Goal: Task Accomplishment & Management: Manage account settings

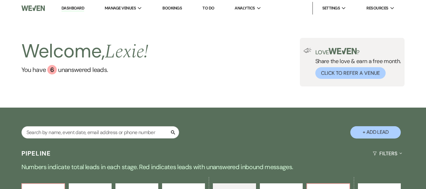
select select "5"
click at [111, 135] on input "text" at bounding box center [100, 132] width 158 height 12
type input "ryleigh"
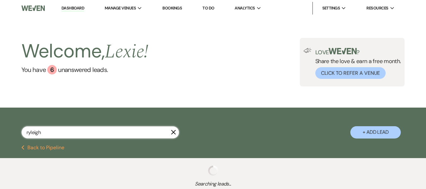
select select "4"
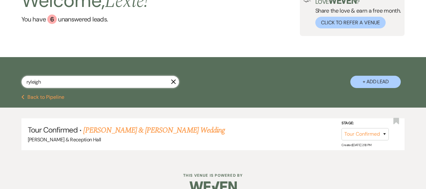
scroll to position [63, 0]
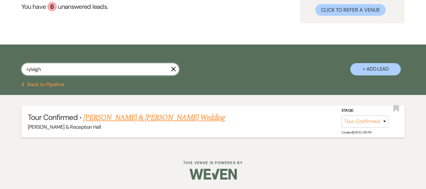
type input "ryleigh"
click at [160, 117] on link "[PERSON_NAME] & [PERSON_NAME] Wedding" at bounding box center [153, 117] width 141 height 11
select select "4"
select select "5"
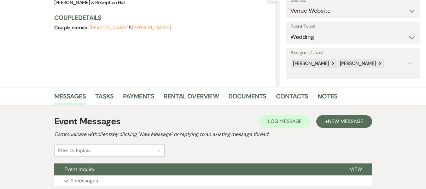
scroll to position [114, 0]
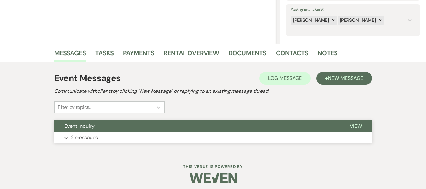
click at [226, 138] on button "Expand 2 messages" at bounding box center [213, 137] width 318 height 11
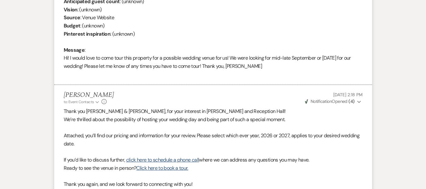
scroll to position [291, 0]
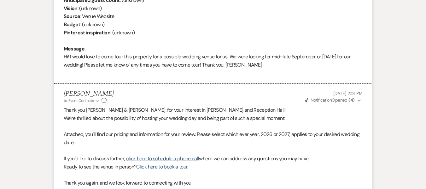
click at [365, 31] on li "[PERSON_NAME] [DATE] 2:18 PM From : [PERSON_NAME] (Couple) Event : [PERSON_NAME…" at bounding box center [213, 20] width 318 height 128
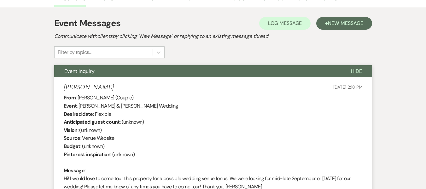
scroll to position [39, 0]
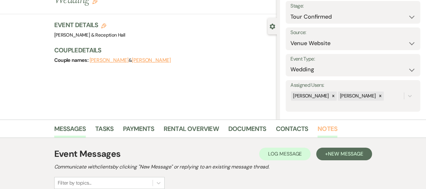
click at [325, 127] on link "Notes" at bounding box center [327, 131] width 20 height 14
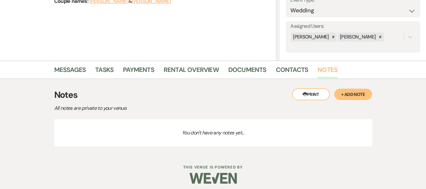
scroll to position [102, 0]
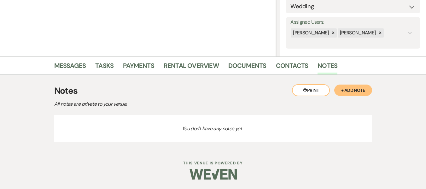
click at [347, 92] on button "+ Add Note" at bounding box center [353, 89] width 38 height 11
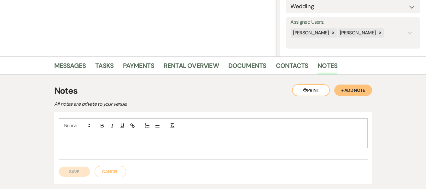
click at [104, 136] on div at bounding box center [213, 140] width 308 height 14
click at [123, 143] on p "From the milford [US_STATE]" at bounding box center [213, 140] width 299 height 7
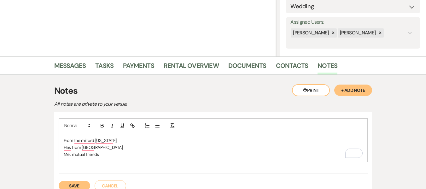
click at [78, 184] on button "Save" at bounding box center [75, 186] width 32 height 10
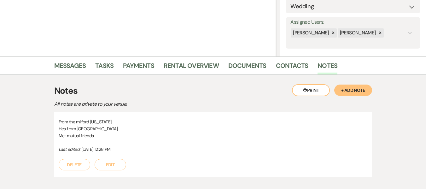
click at [106, 159] on button "Edit" at bounding box center [111, 164] width 32 height 11
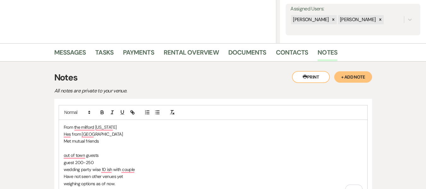
scroll to position [196, 0]
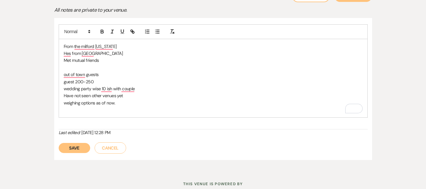
click at [67, 148] on button "Save" at bounding box center [75, 148] width 32 height 10
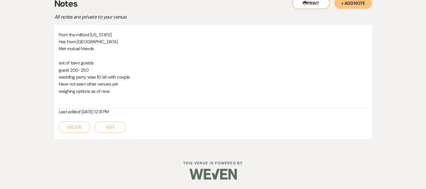
click at [107, 127] on button "Edit" at bounding box center [111, 126] width 32 height 11
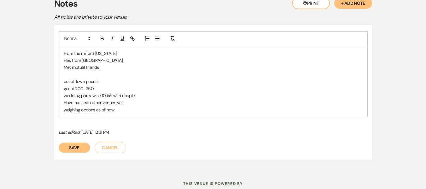
click at [75, 151] on button "Save" at bounding box center [75, 147] width 32 height 10
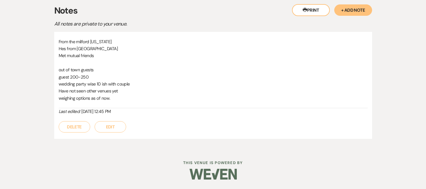
scroll to position [182, 0]
click at [114, 132] on button "Edit" at bounding box center [111, 126] width 32 height 11
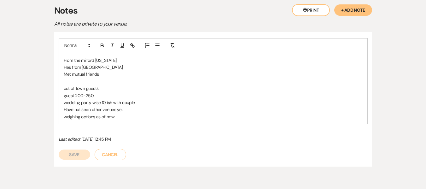
click at [123, 121] on div "From the milford [US_STATE] Hes from lincoln Met mutual friends out of town gue…" at bounding box center [213, 88] width 308 height 71
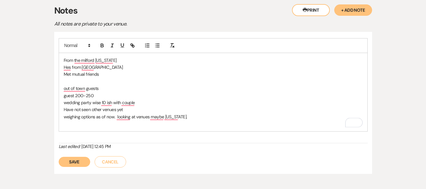
click at [81, 159] on button "Save" at bounding box center [75, 162] width 32 height 10
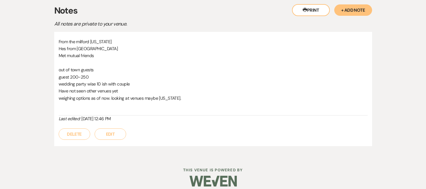
click at [132, 119] on div "Last edited: [DATE] 12:46 PM" at bounding box center [213, 118] width 309 height 7
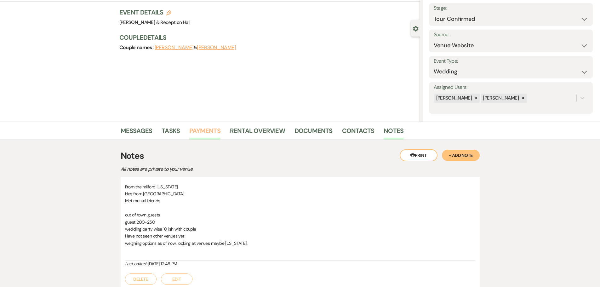
scroll to position [90, 0]
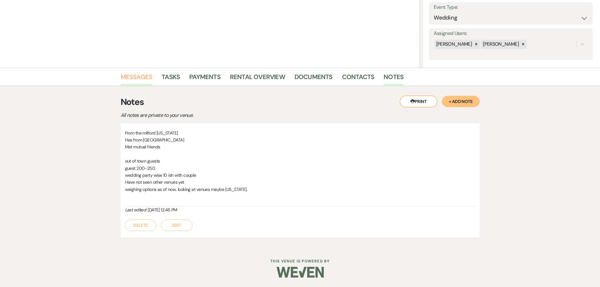
click at [147, 75] on link "Messages" at bounding box center [137, 79] width 32 height 14
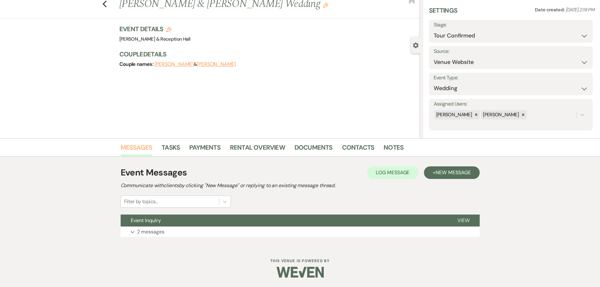
scroll to position [20, 0]
click at [425, 178] on button "+ New Message" at bounding box center [451, 172] width 55 height 13
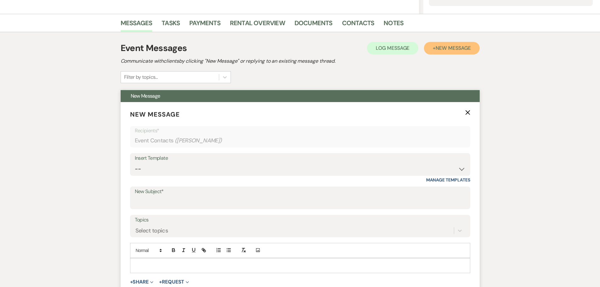
scroll to position [146, 0]
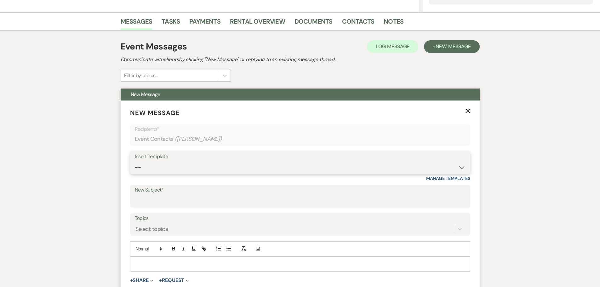
click at [141, 169] on select "-- Weven Planning Portal Introduction (Booked Events) Initial Inquiry Response …" at bounding box center [300, 167] width 331 height 12
select select "4529"
click at [135, 161] on select "-- Weven Planning Portal Introduction (Booked Events) Initial Inquiry Response …" at bounding box center [300, 167] width 331 height 12
type input "Thank you for touring [PERSON_NAME]- Next Steps"
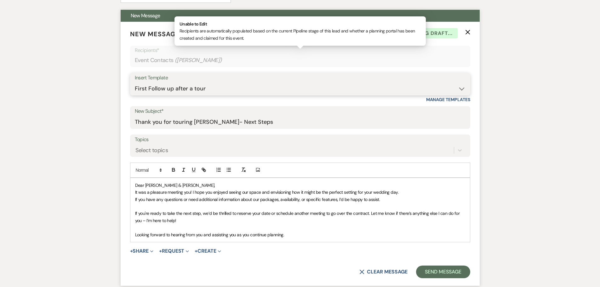
scroll to position [303, 0]
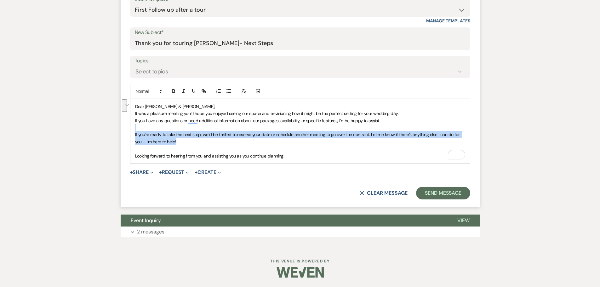
drag, startPoint x: 245, startPoint y: 140, endPoint x: 138, endPoint y: 126, distance: 107.6
click at [138, 126] on div "Dear [PERSON_NAME] & [PERSON_NAME], It was a pleasure meeting you! I hope you e…" at bounding box center [300, 131] width 340 height 64
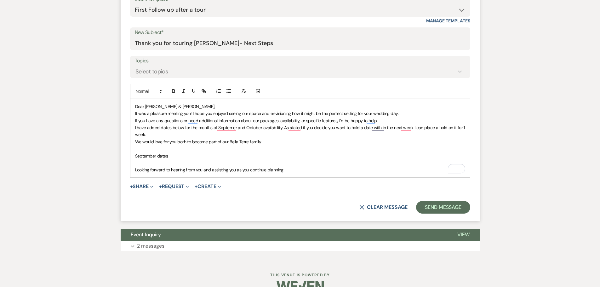
click at [280, 155] on p "September dates" at bounding box center [300, 156] width 330 height 7
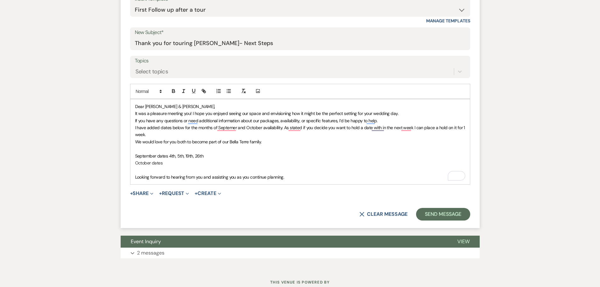
click at [198, 163] on p "October dates" at bounding box center [300, 162] width 330 height 7
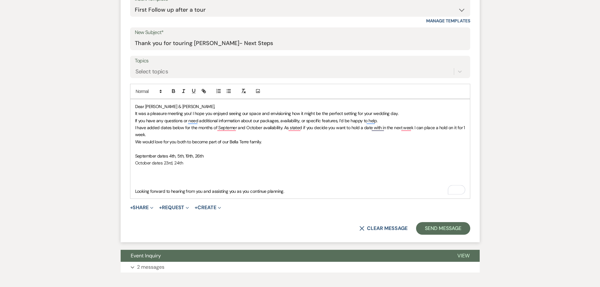
click at [312, 132] on p "I have added dates below for the months of Septemer and October availability. A…" at bounding box center [300, 131] width 330 height 14
click at [301, 141] on p "We would love for you both to become part of our Bella Terre family." at bounding box center [300, 141] width 330 height 7
click at [280, 181] on p "To enrich screen reader interactions, please activate Accessibility in Grammarl…" at bounding box center [300, 184] width 330 height 7
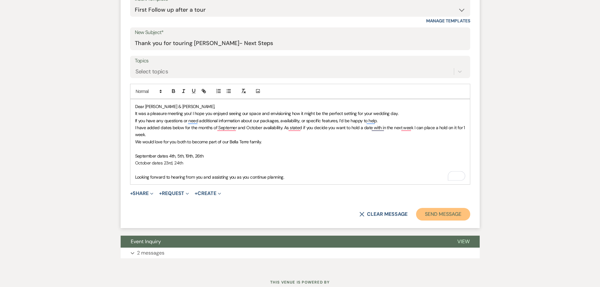
click at [425, 188] on button "Send Message" at bounding box center [443, 214] width 54 height 13
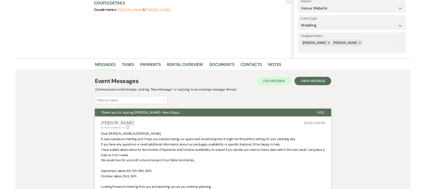
scroll to position [0, 0]
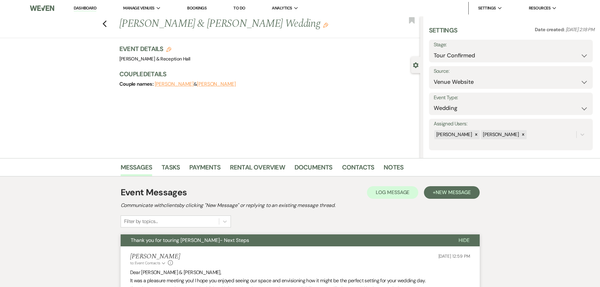
click at [425, 48] on label "Stage:" at bounding box center [511, 44] width 154 height 9
click at [425, 55] on select "Inquiry Follow Up Tour Requested Tour Confirmed Toured Proposal Sent Booked Lost" at bounding box center [511, 55] width 154 height 12
select select "5"
click at [425, 49] on select "Inquiry Follow Up Tour Requested Tour Confirmed Toured Proposal Sent Booked Lost" at bounding box center [511, 55] width 154 height 12
click at [425, 52] on button "Save" at bounding box center [575, 51] width 36 height 13
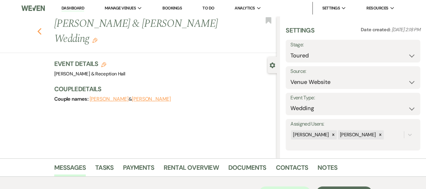
click at [42, 33] on icon "Previous" at bounding box center [39, 32] width 5 height 8
select select "5"
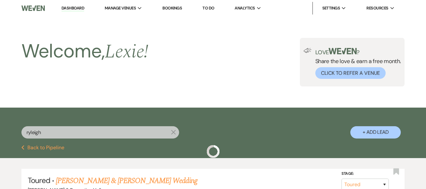
scroll to position [63, 0]
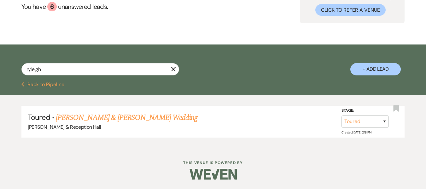
click at [40, 86] on button "Previous Back to Pipeline" at bounding box center [42, 84] width 43 height 5
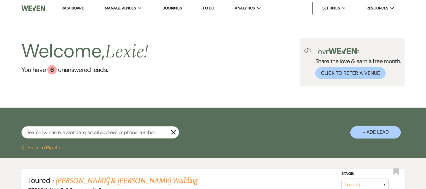
select select "5"
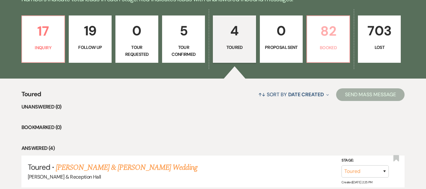
scroll to position [133, 0]
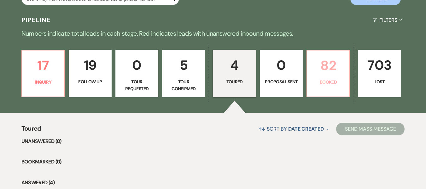
click at [322, 84] on p "Booked" at bounding box center [328, 81] width 35 height 7
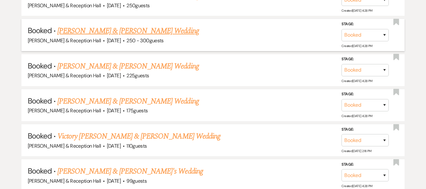
scroll to position [2812, 0]
click at [114, 63] on link "[PERSON_NAME] & [PERSON_NAME] Wedding" at bounding box center [127, 66] width 141 height 11
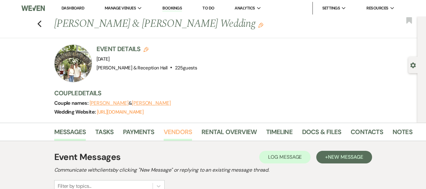
click at [186, 134] on link "Vendors" at bounding box center [178, 134] width 28 height 14
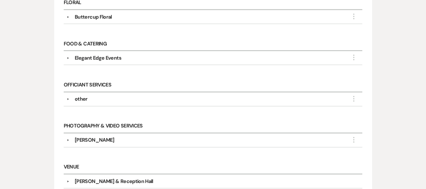
scroll to position [284, 0]
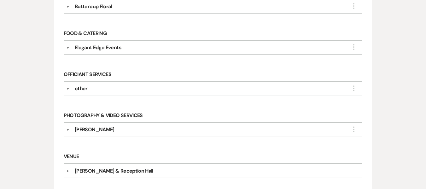
click at [94, 129] on div "[PERSON_NAME]" at bounding box center [95, 130] width 40 height 8
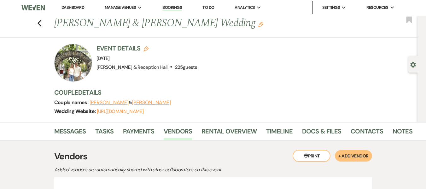
scroll to position [0, 0]
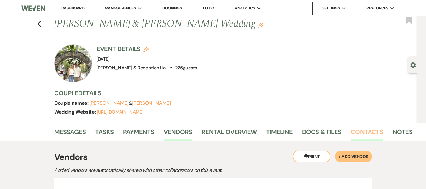
click at [374, 137] on link "Contacts" at bounding box center [366, 134] width 32 height 14
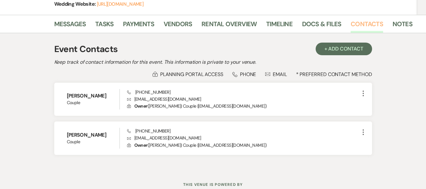
scroll to position [98, 0]
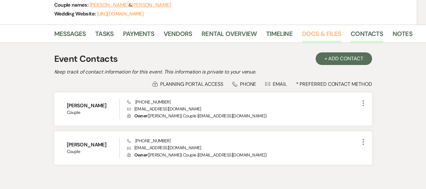
click at [319, 32] on link "Docs & Files" at bounding box center [321, 36] width 39 height 14
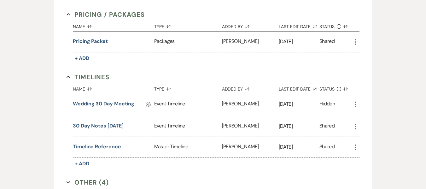
scroll to position [728, 0]
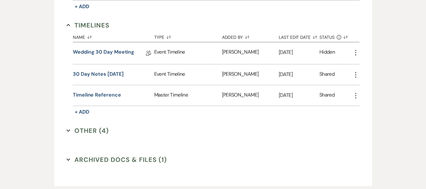
click at [83, 126] on button "Other (4) Expand" at bounding box center [87, 130] width 42 height 9
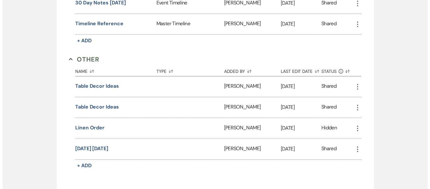
scroll to position [721, 0]
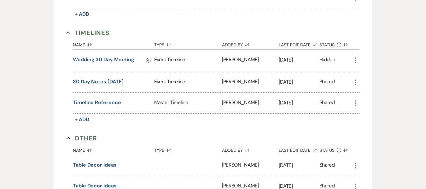
click at [117, 81] on button "30 day notes [DATE]" at bounding box center [98, 82] width 50 height 8
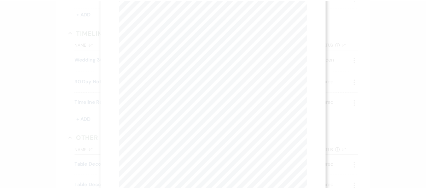
scroll to position [0, 0]
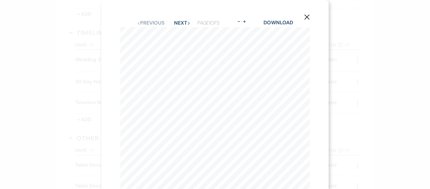
click at [175, 17] on div "X Previous Previous Next Next Page 1 of 5 - Zoom + Download CONTACT INFORMATION…" at bounding box center [215, 178] width 228 height 356
click at [176, 24] on button "Next Next" at bounding box center [182, 22] width 16 height 5
click at [305, 20] on icon "X" at bounding box center [307, 17] width 6 height 6
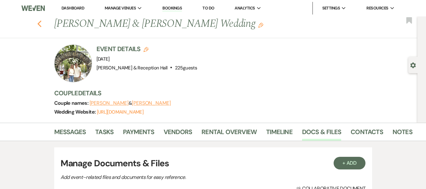
click at [41, 27] on use "button" at bounding box center [39, 23] width 4 height 7
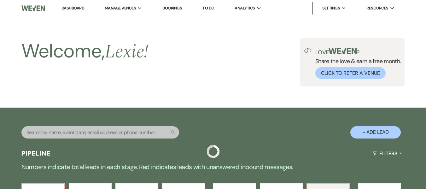
scroll to position [2812, 0]
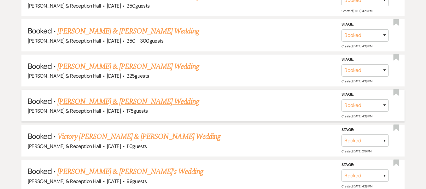
click at [132, 105] on link "[PERSON_NAME] & [PERSON_NAME] Wedding" at bounding box center [127, 101] width 141 height 11
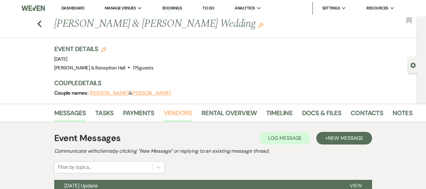
drag, startPoint x: 163, startPoint y: 111, endPoint x: 167, endPoint y: 111, distance: 3.5
click at [164, 110] on link "Vendors" at bounding box center [178, 115] width 28 height 14
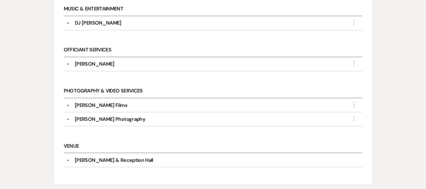
scroll to position [347, 0]
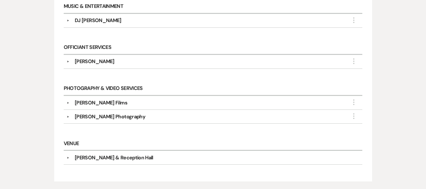
click at [100, 117] on div "[PERSON_NAME] Photography" at bounding box center [110, 117] width 71 height 8
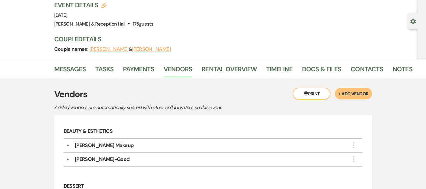
scroll to position [0, 0]
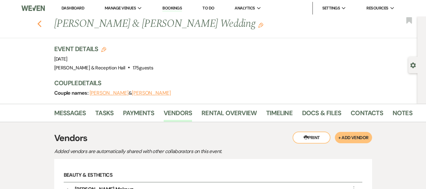
click at [39, 25] on div "Previous [PERSON_NAME] & [PERSON_NAME] Wedding Edit Bookmark" at bounding box center [207, 27] width 420 height 22
click at [39, 25] on icon "Previous" at bounding box center [39, 24] width 5 height 8
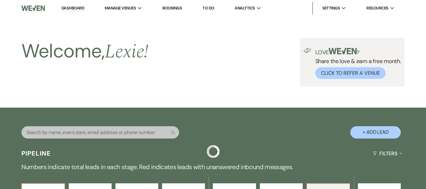
scroll to position [2812, 0]
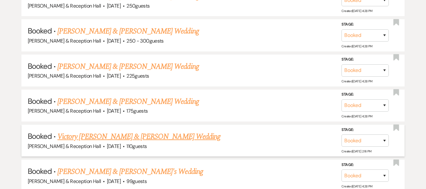
click at [96, 138] on link "Victory [PERSON_NAME] & [PERSON_NAME] Wedding" at bounding box center [138, 136] width 163 height 11
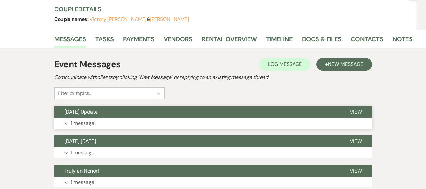
scroll to position [95, 0]
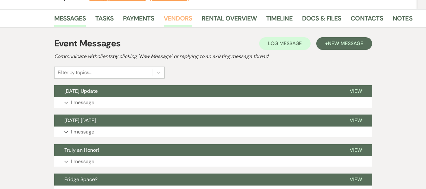
click at [171, 19] on link "Vendors" at bounding box center [178, 20] width 28 height 14
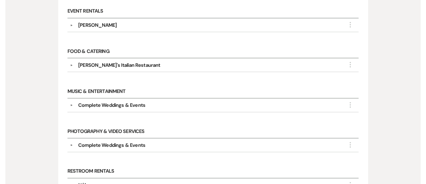
scroll to position [252, 0]
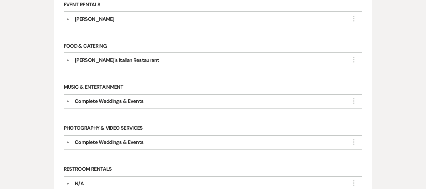
click at [114, 145] on div "Complete Weddings & Events" at bounding box center [109, 142] width 69 height 8
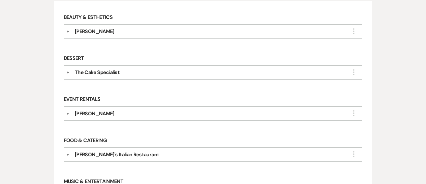
scroll to position [0, 0]
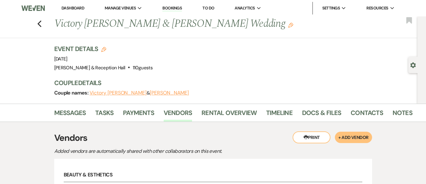
click at [39, 24] on div "Previous Victory [PERSON_NAME] & [PERSON_NAME] Wedding Edit Bookmark" at bounding box center [207, 27] width 420 height 22
click at [41, 24] on use "button" at bounding box center [39, 23] width 4 height 7
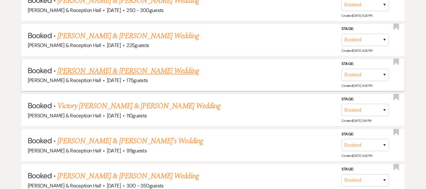
scroll to position [2843, 0]
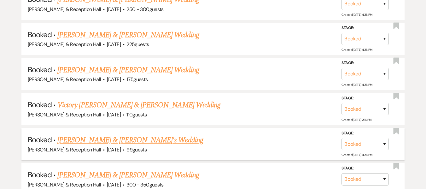
click at [116, 136] on link "[PERSON_NAME] & [PERSON_NAME]'s Wedding" at bounding box center [130, 139] width 146 height 11
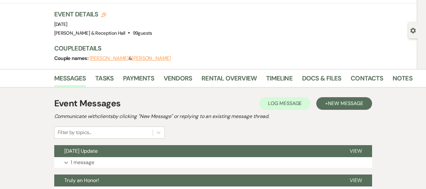
scroll to position [95, 0]
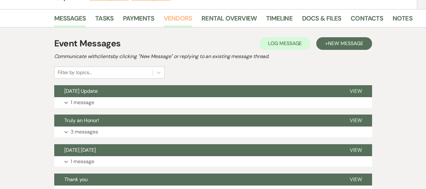
click at [187, 17] on link "Vendors" at bounding box center [178, 20] width 28 height 14
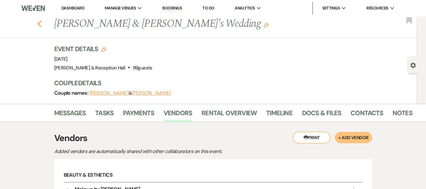
click at [42, 25] on icon "Previous" at bounding box center [39, 24] width 5 height 8
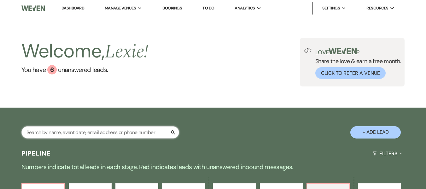
click at [90, 135] on input "text" at bounding box center [100, 132] width 158 height 12
type input "[PERSON_NAME]"
select select "8"
select select "5"
select select "8"
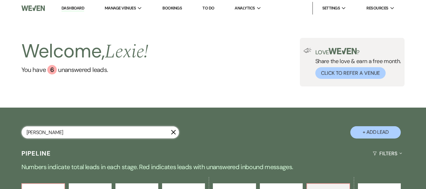
select select "5"
select select "8"
select select "5"
select select "8"
select select "5"
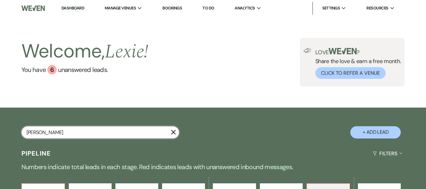
select select "8"
select select "6"
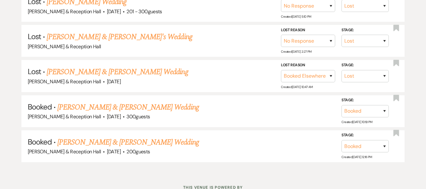
scroll to position [273, 0]
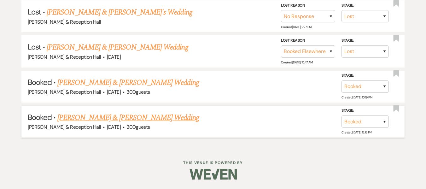
type input "[PERSON_NAME]"
click at [128, 113] on link "[PERSON_NAME] & [PERSON_NAME] Wedding" at bounding box center [127, 117] width 141 height 11
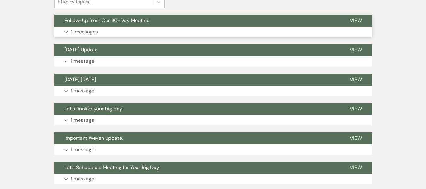
scroll to position [84, 0]
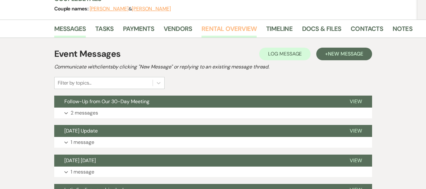
click at [210, 27] on link "Rental Overview" at bounding box center [228, 31] width 55 height 14
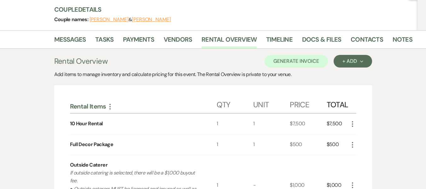
scroll to position [116, 0]
